Goal: Information Seeking & Learning: Learn about a topic

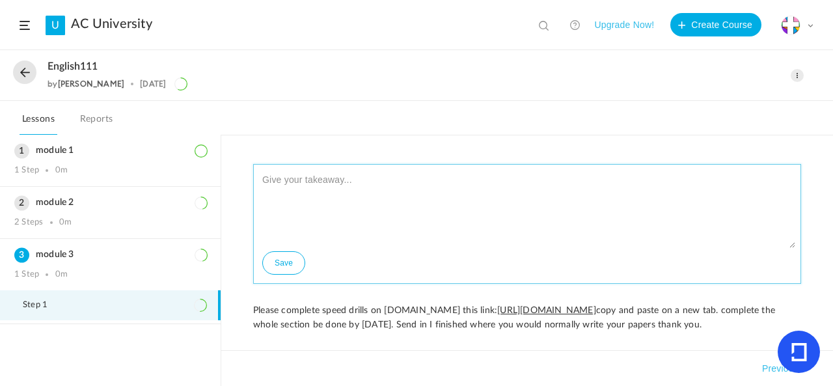
click at [402, 225] on textarea at bounding box center [527, 209] width 536 height 78
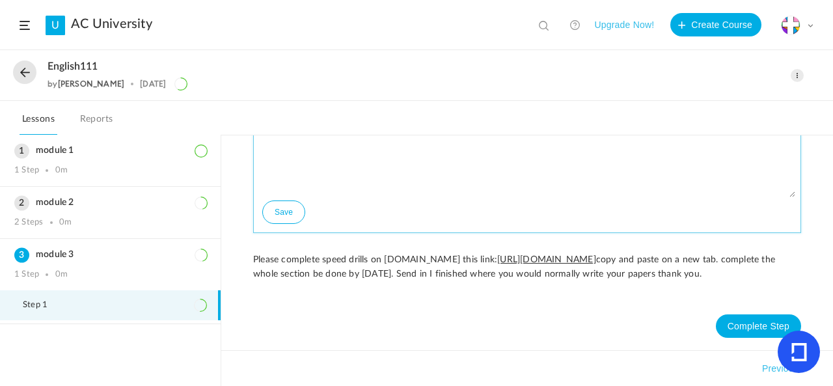
type textarea "I have completed speed drills."
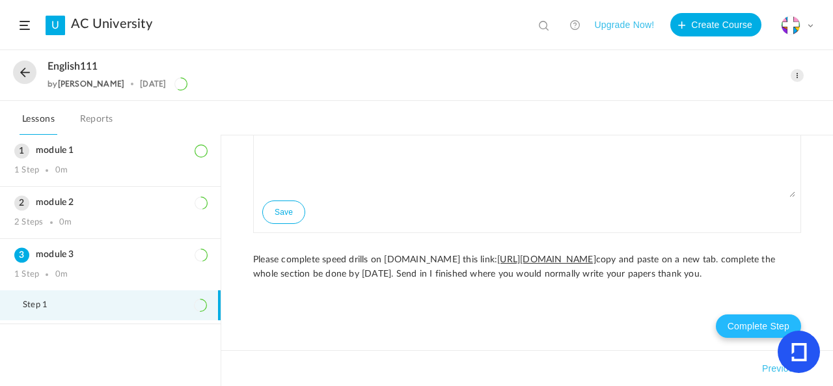
click at [761, 325] on button "Complete Step" at bounding box center [758, 325] width 85 height 23
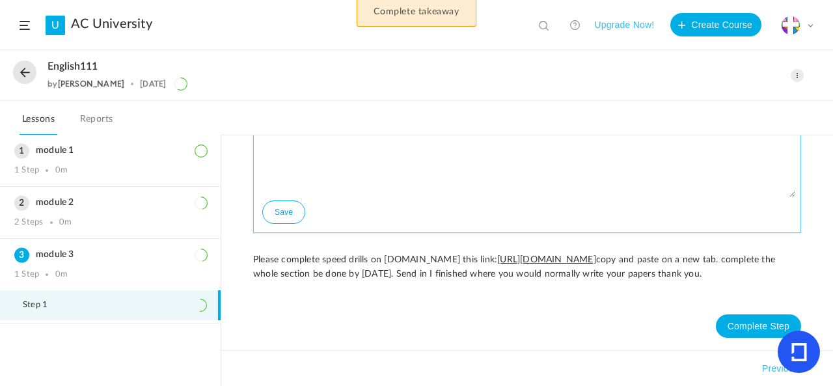
click at [285, 200] on button "Save" at bounding box center [283, 211] width 43 height 23
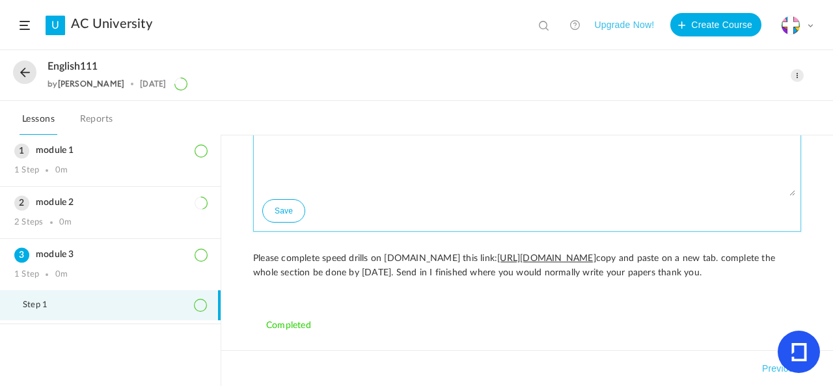
scroll to position [0, 0]
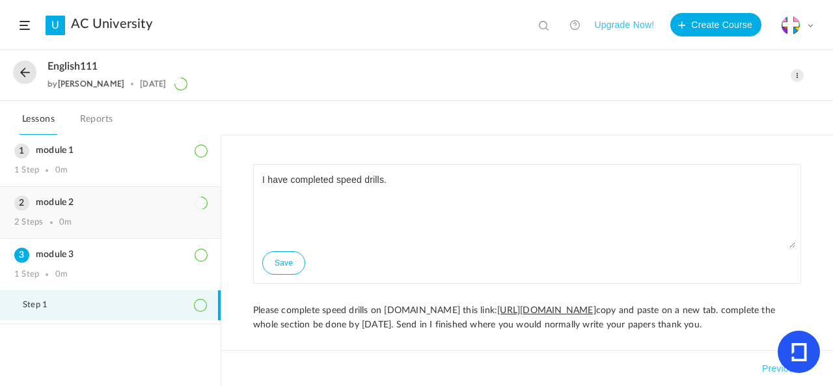
click at [34, 206] on h3 "module 2" at bounding box center [110, 202] width 192 height 11
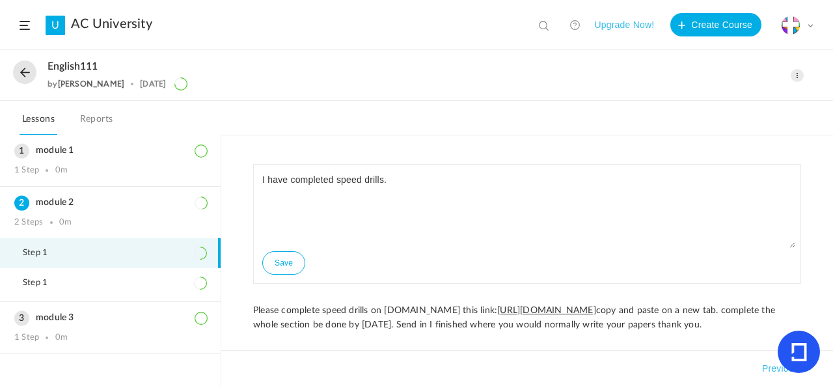
click at [49, 264] on li "Step 1" at bounding box center [110, 253] width 221 height 30
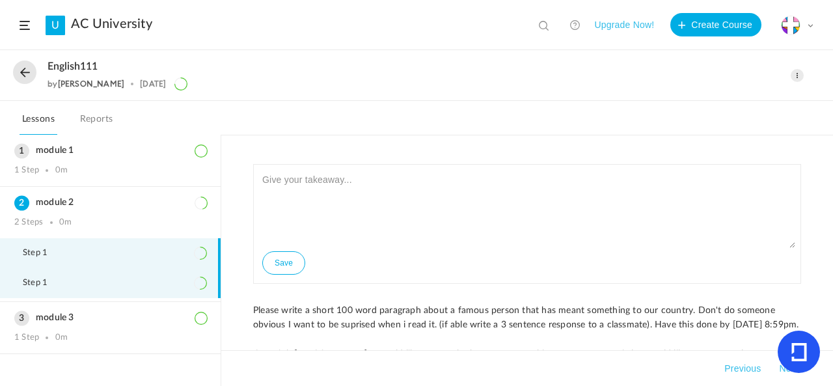
click at [53, 286] on span "Step 1" at bounding box center [43, 283] width 41 height 10
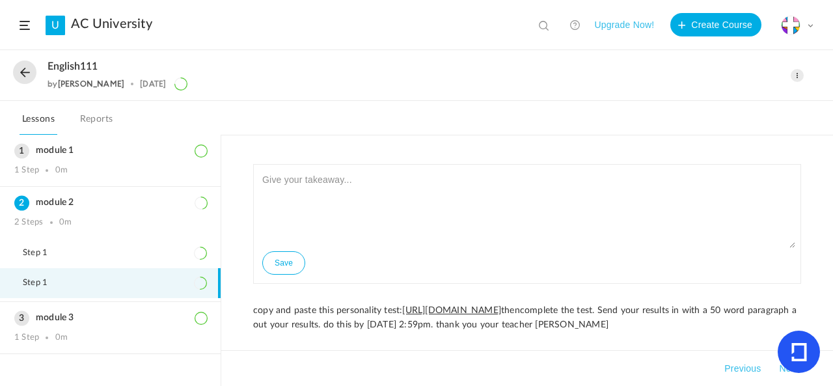
click at [25, 70] on button at bounding box center [24, 72] width 23 height 23
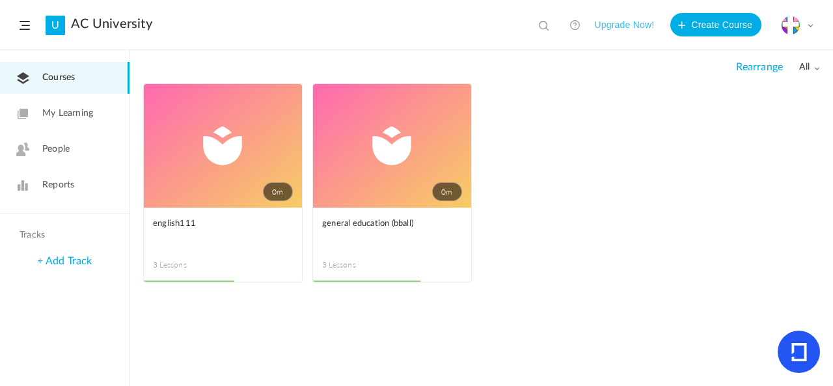
click at [374, 171] on link "0m" at bounding box center [392, 146] width 158 height 124
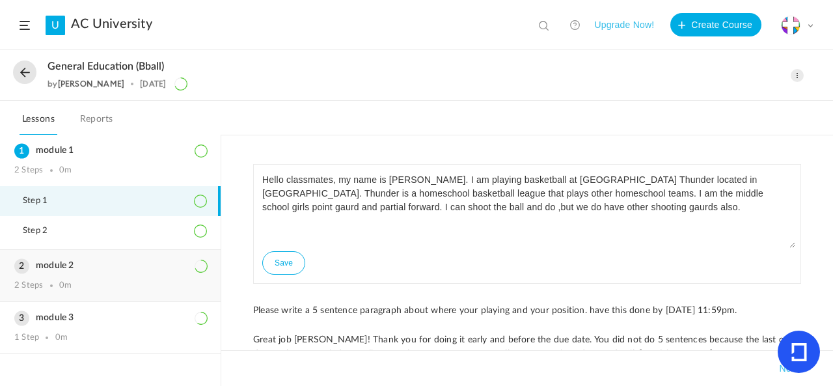
click at [91, 274] on div "module 2 2 Steps 0m" at bounding box center [110, 275] width 221 height 51
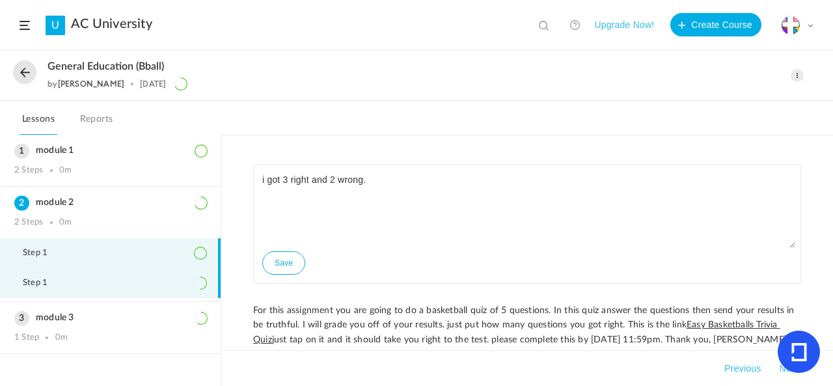
click at [154, 286] on li "Step 1" at bounding box center [110, 283] width 221 height 30
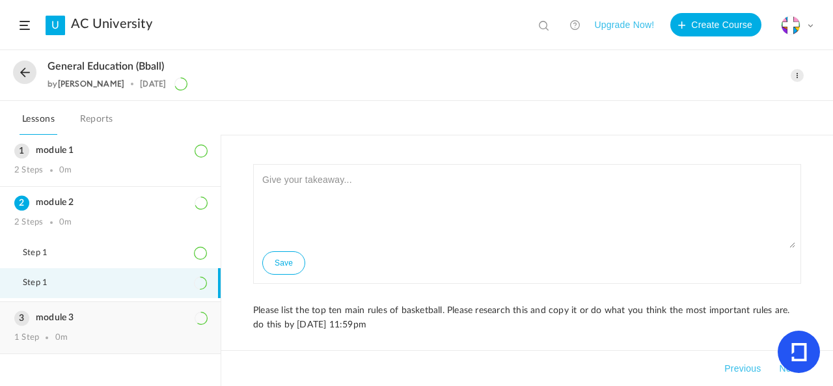
click at [124, 316] on h3 "module 3" at bounding box center [110, 317] width 192 height 11
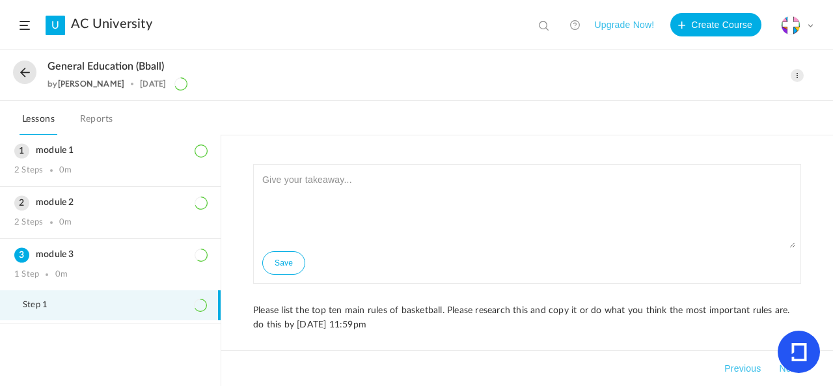
click at [131, 315] on li "Step 1" at bounding box center [110, 305] width 221 height 30
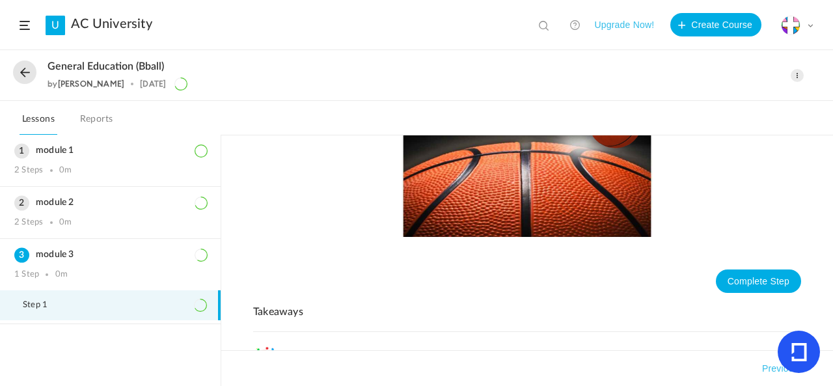
scroll to position [372, 0]
